Goal: Navigation & Orientation: Find specific page/section

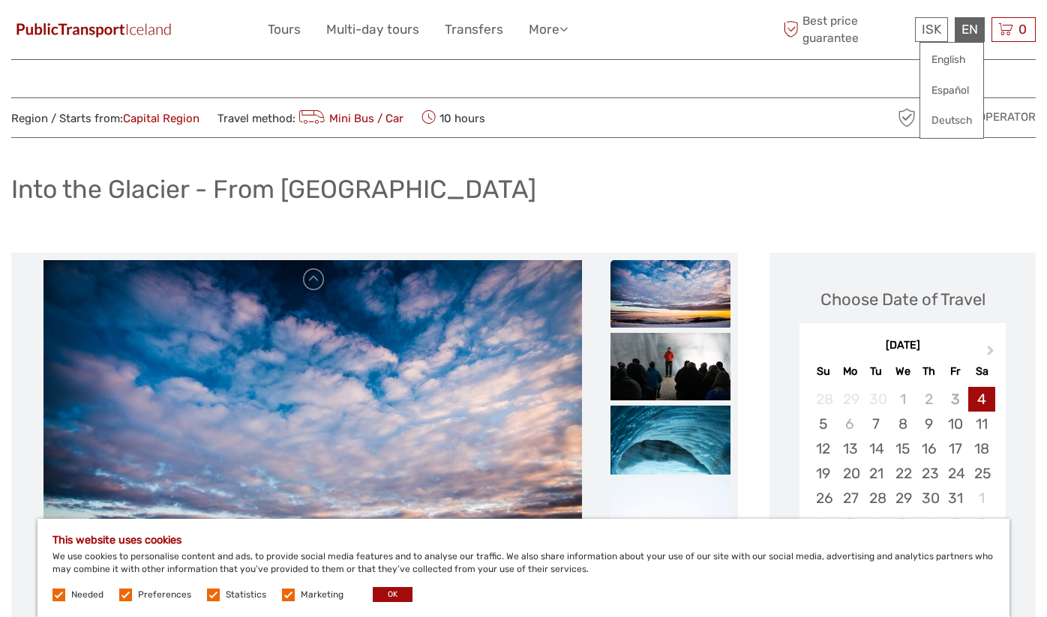
click at [973, 32] on div "EN English Español Deutsch" at bounding box center [970, 29] width 30 height 25
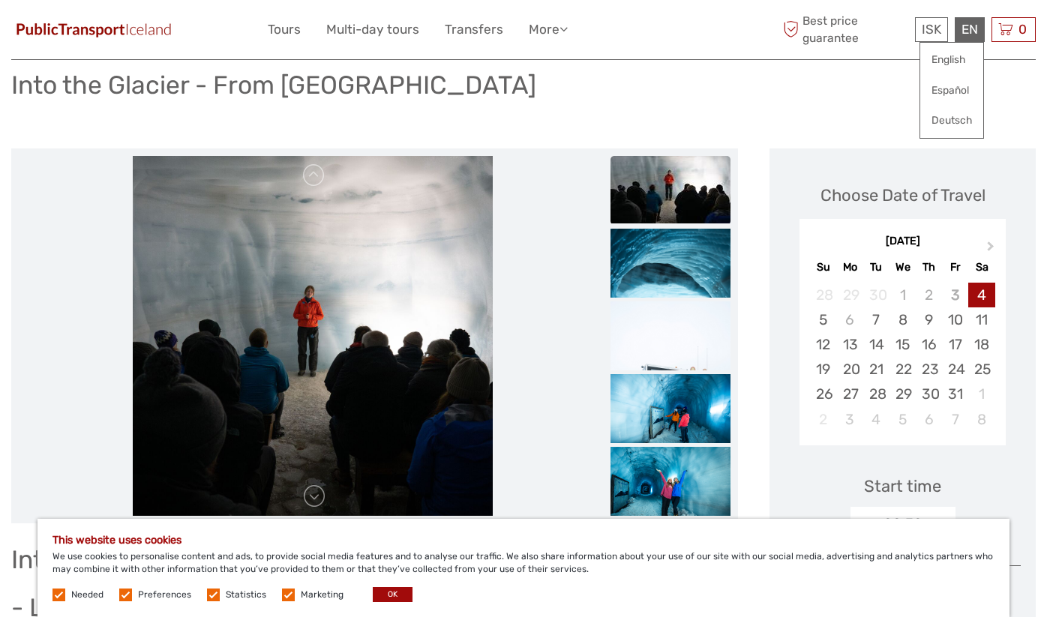
scroll to position [110, 0]
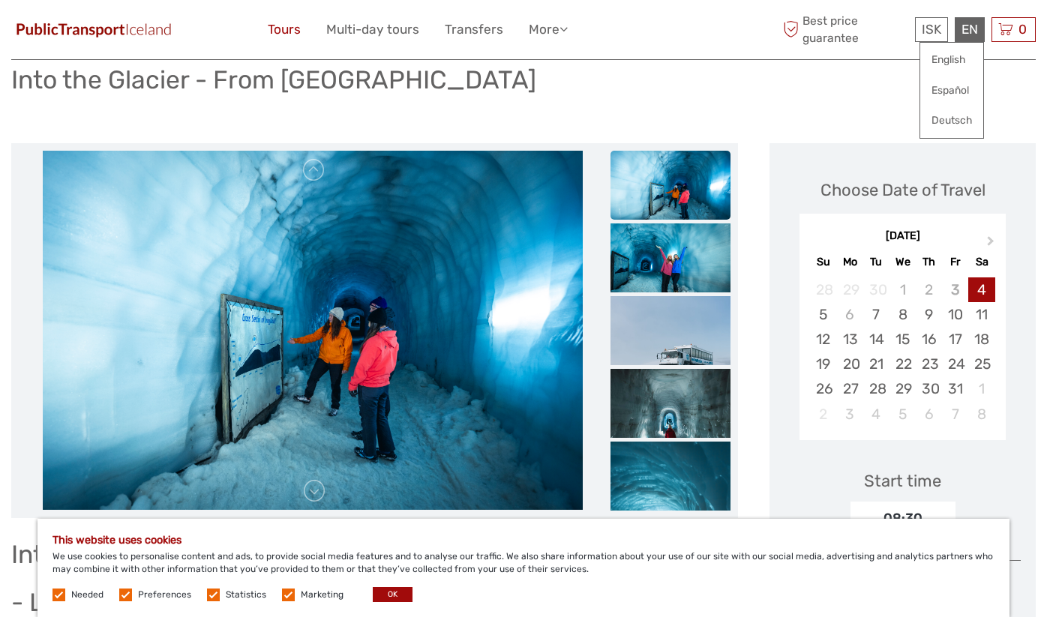
click at [276, 32] on link "Tours" at bounding box center [284, 30] width 33 height 22
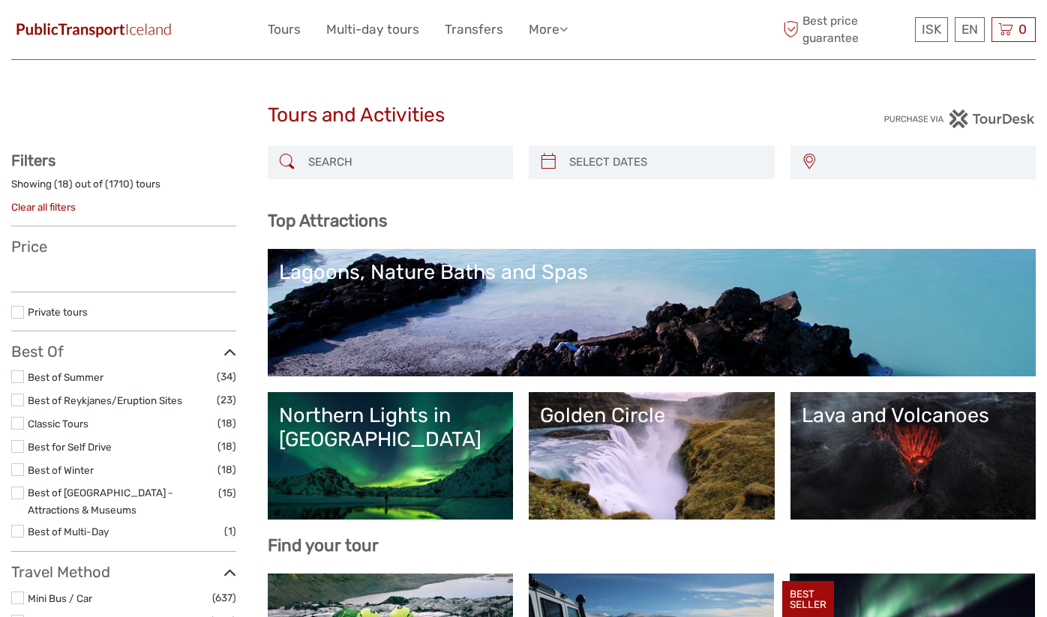
select select
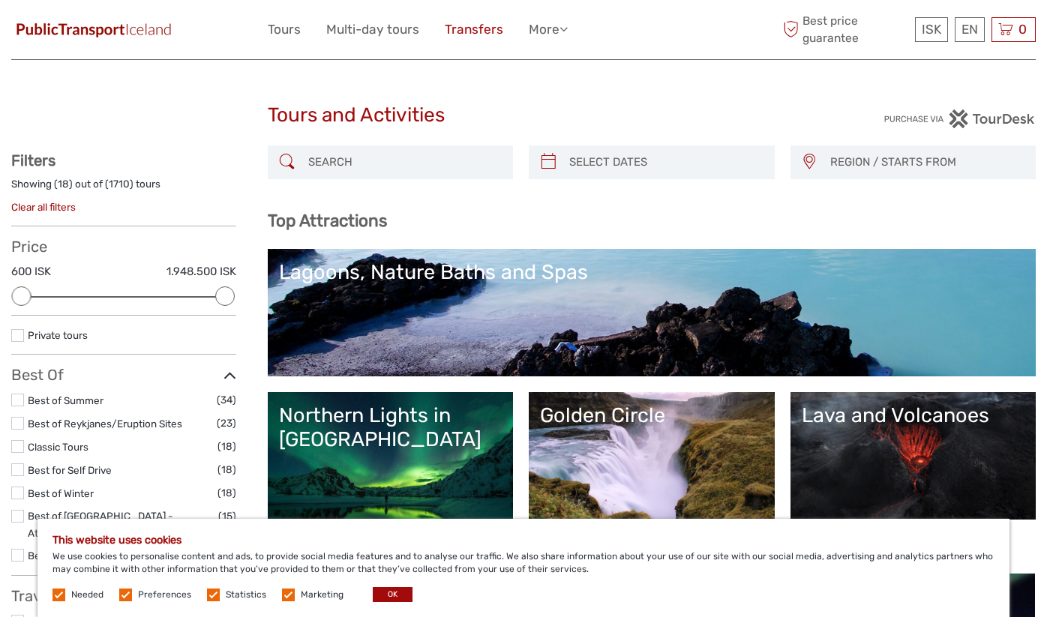
click at [490, 35] on link "Transfers" at bounding box center [474, 30] width 59 height 22
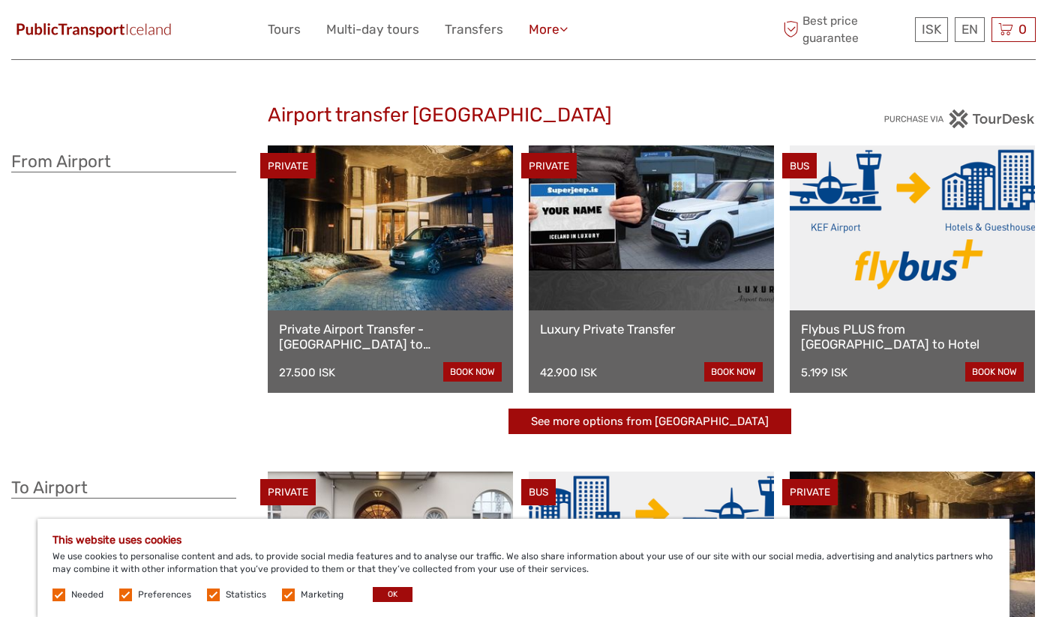
click at [551, 25] on link "More" at bounding box center [548, 30] width 39 height 22
click at [533, 91] on link "Back to PT" at bounding box center [522, 94] width 90 height 29
